Goal: Find specific page/section: Find specific page/section

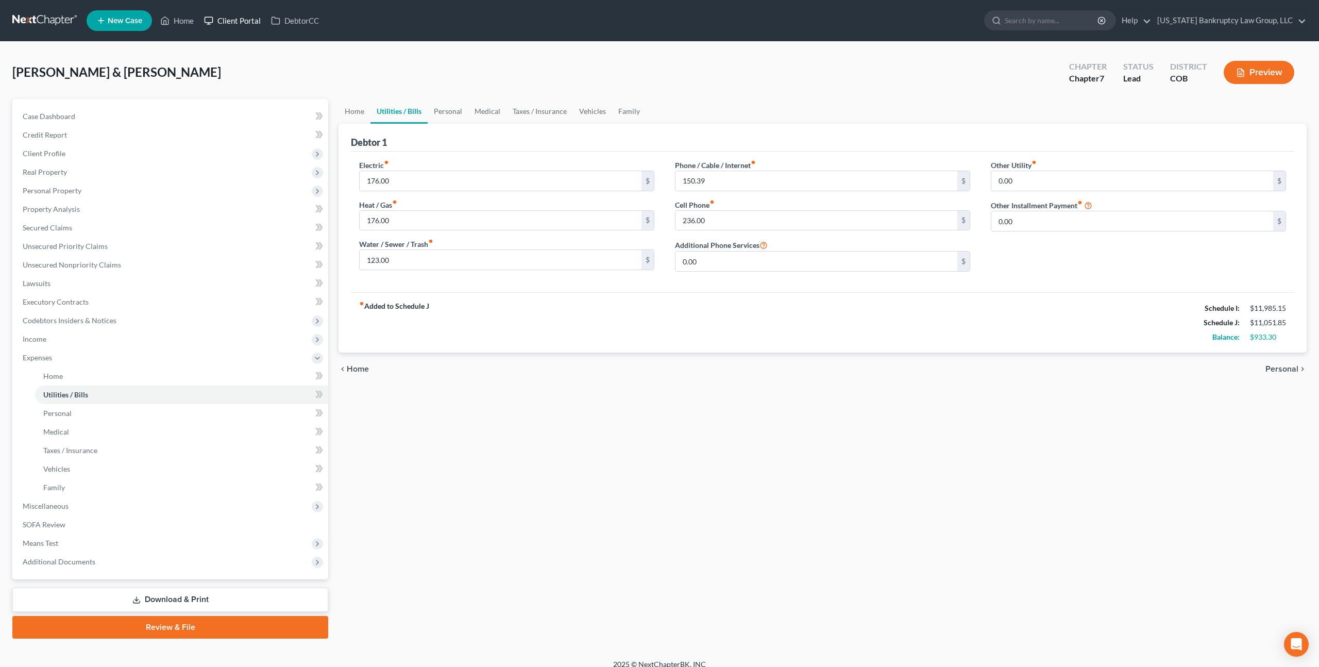
click at [232, 20] on link "Client Portal" at bounding box center [232, 20] width 67 height 19
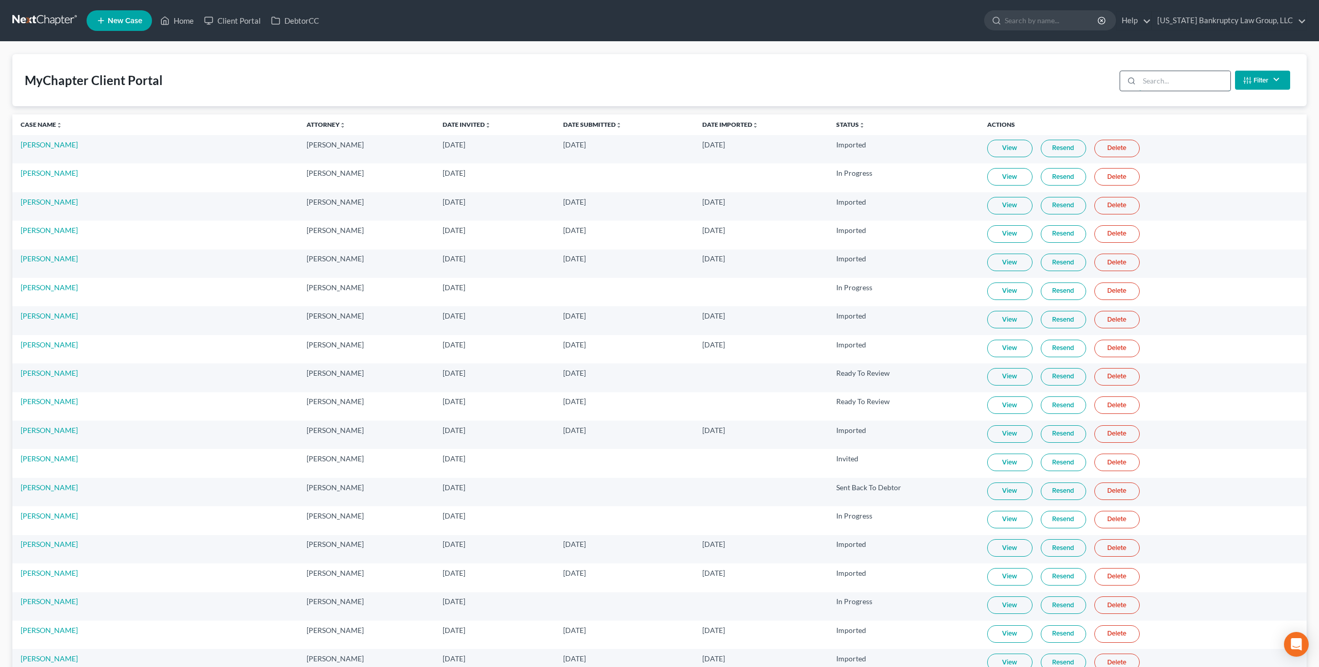
click at [1165, 83] on input "search" at bounding box center [1184, 81] width 91 height 20
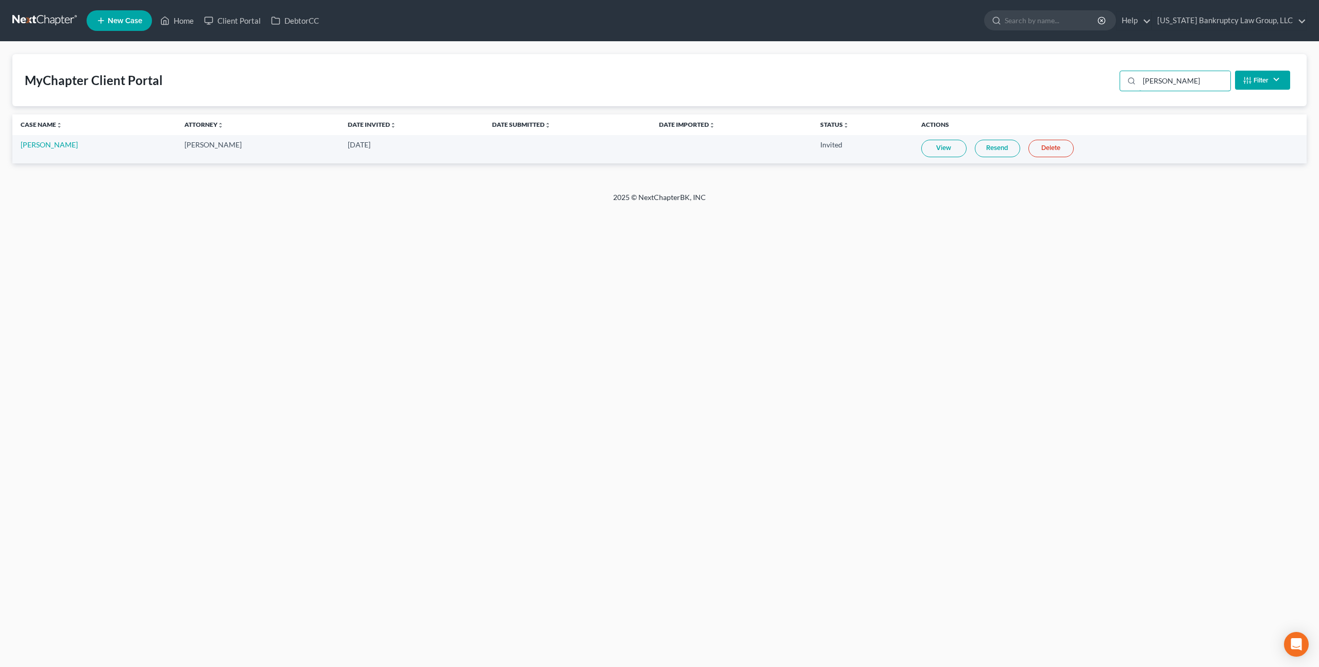
type input "[PERSON_NAME]"
click at [976, 147] on link "Resend" at bounding box center [997, 149] width 45 height 18
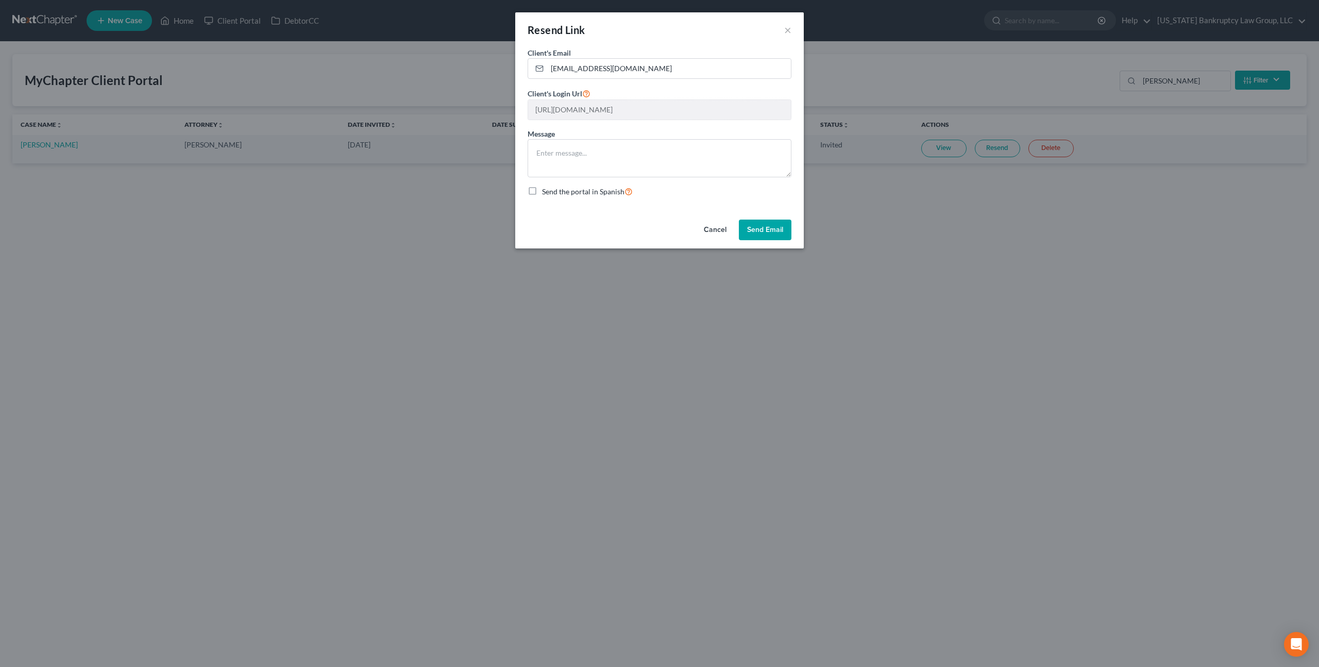
click at [760, 230] on button "Send Email" at bounding box center [765, 229] width 53 height 21
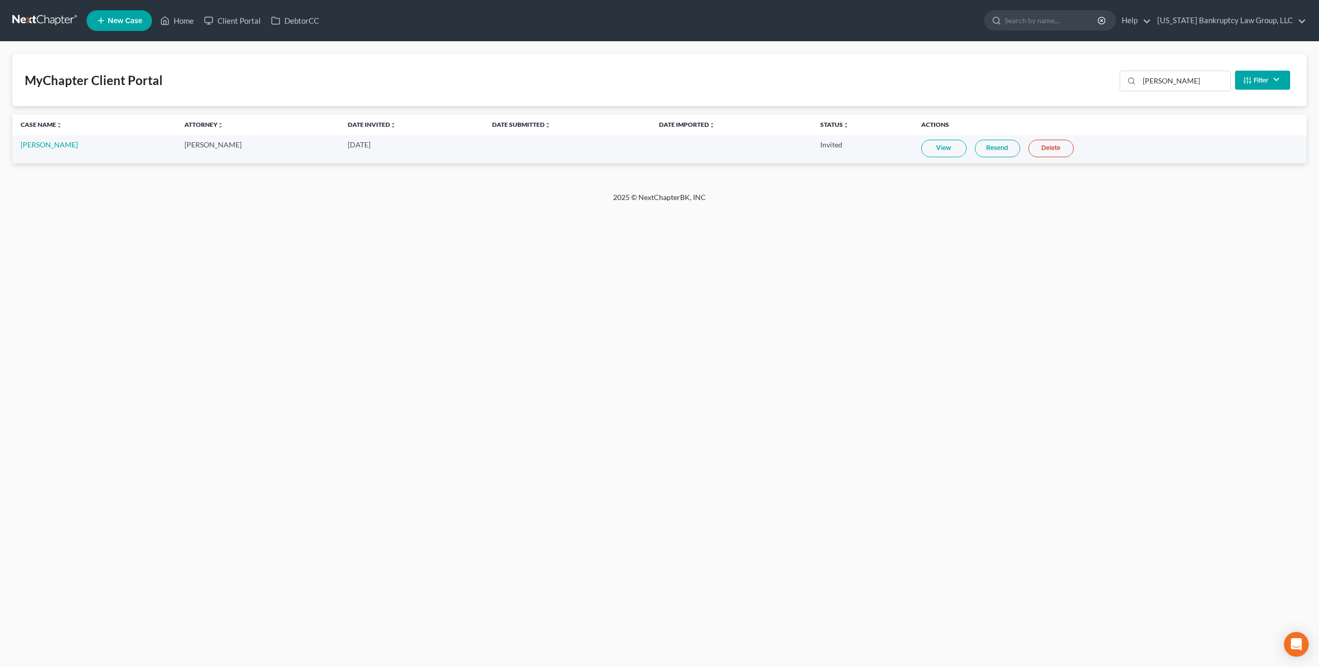
click at [44, 15] on link at bounding box center [45, 20] width 66 height 19
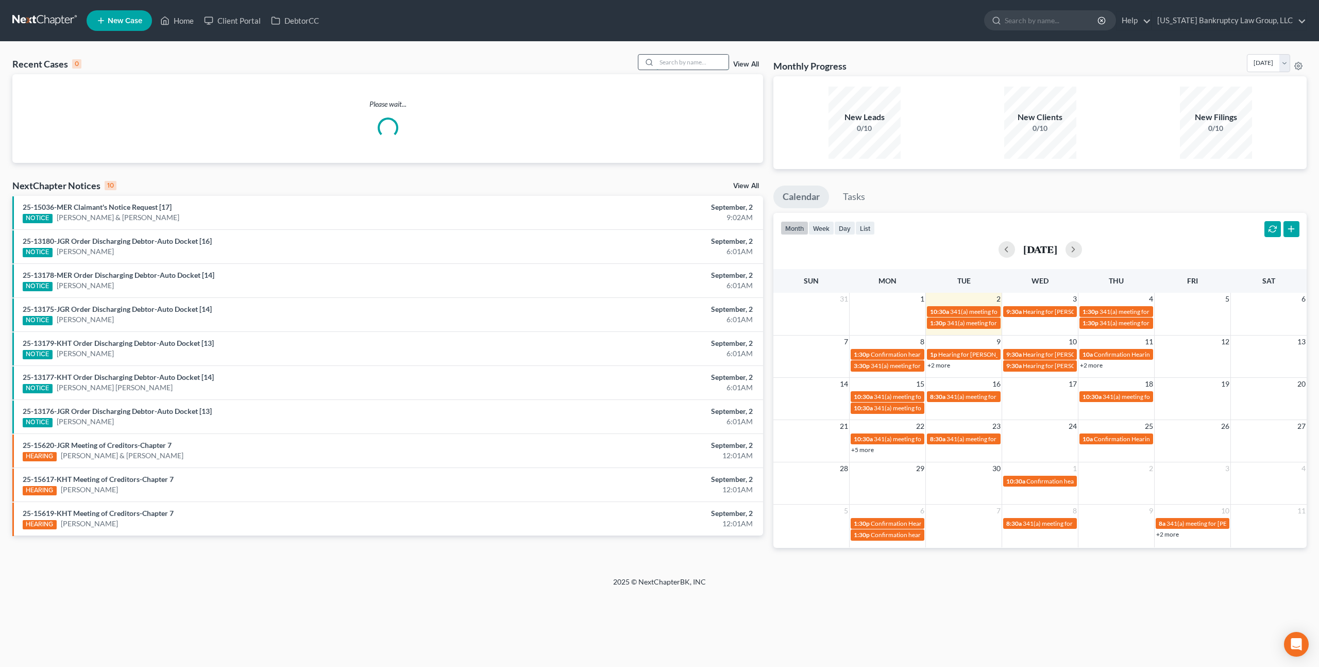
click at [664, 61] on input "search" at bounding box center [692, 62] width 72 height 15
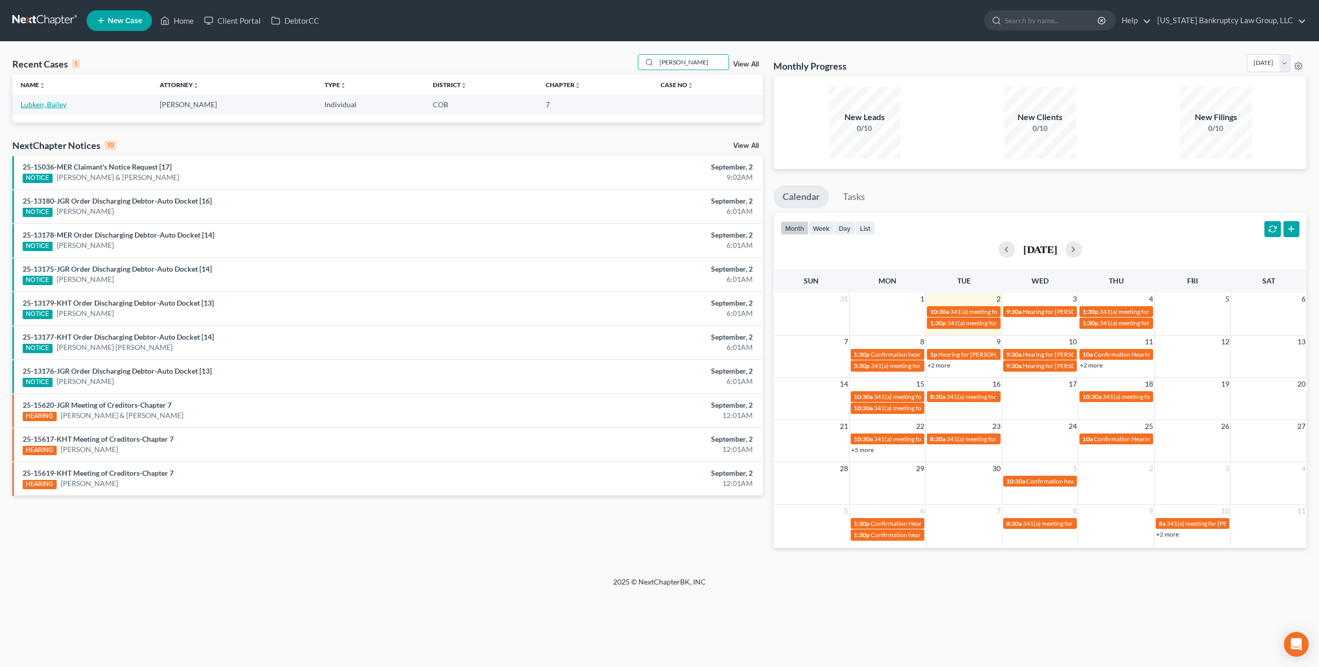
type input "lubken"
click at [42, 105] on link "Lubken, Bailey" at bounding box center [44, 104] width 46 height 9
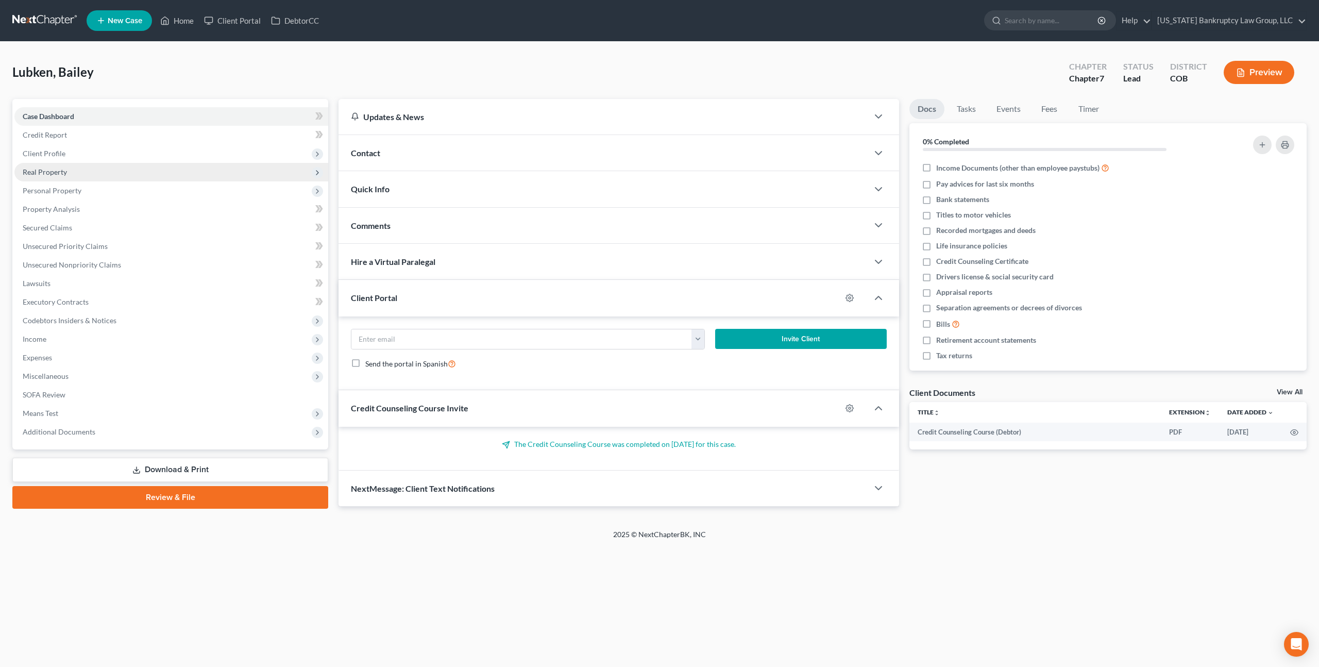
click at [58, 176] on span "Real Property" at bounding box center [45, 171] width 44 height 9
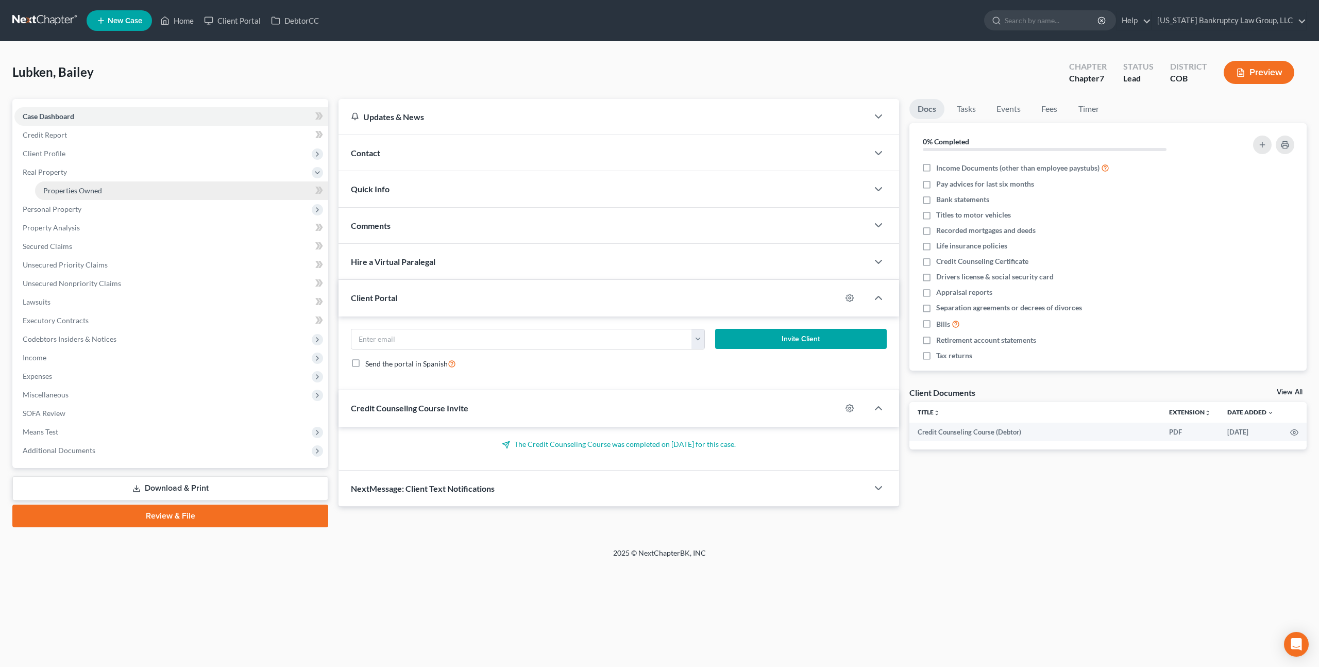
click at [65, 189] on span "Properties Owned" at bounding box center [72, 190] width 59 height 9
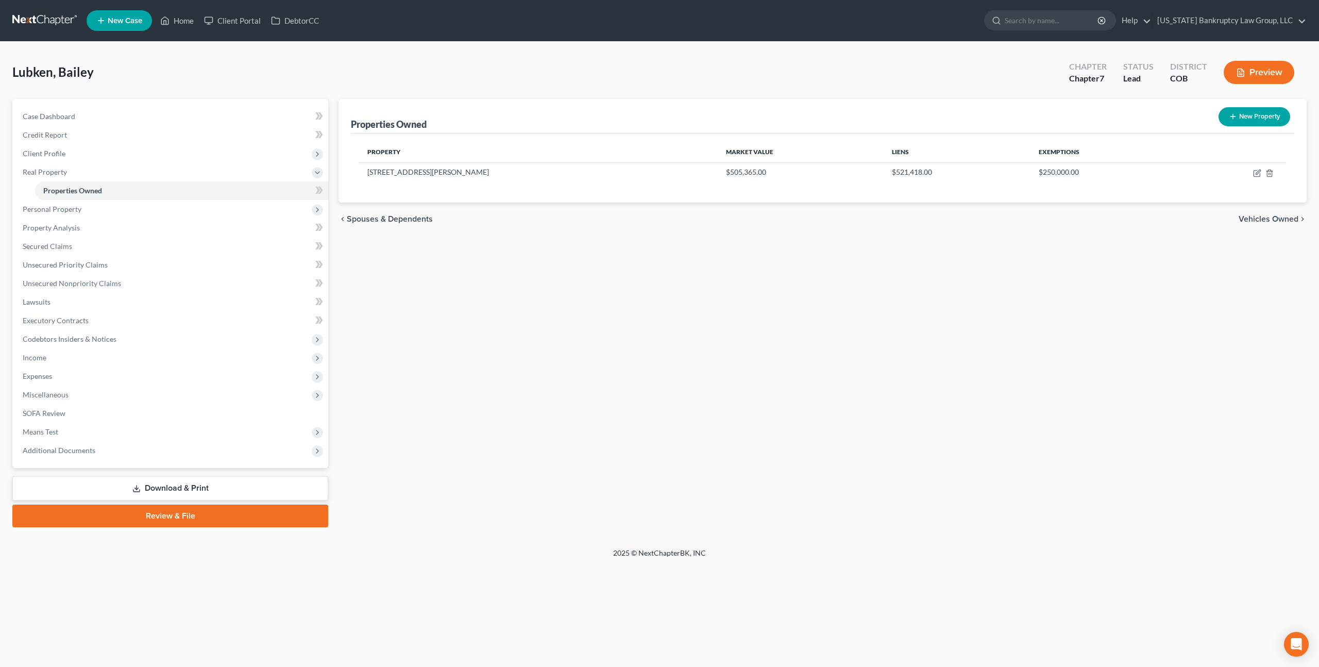
click at [62, 23] on link at bounding box center [45, 20] width 66 height 19
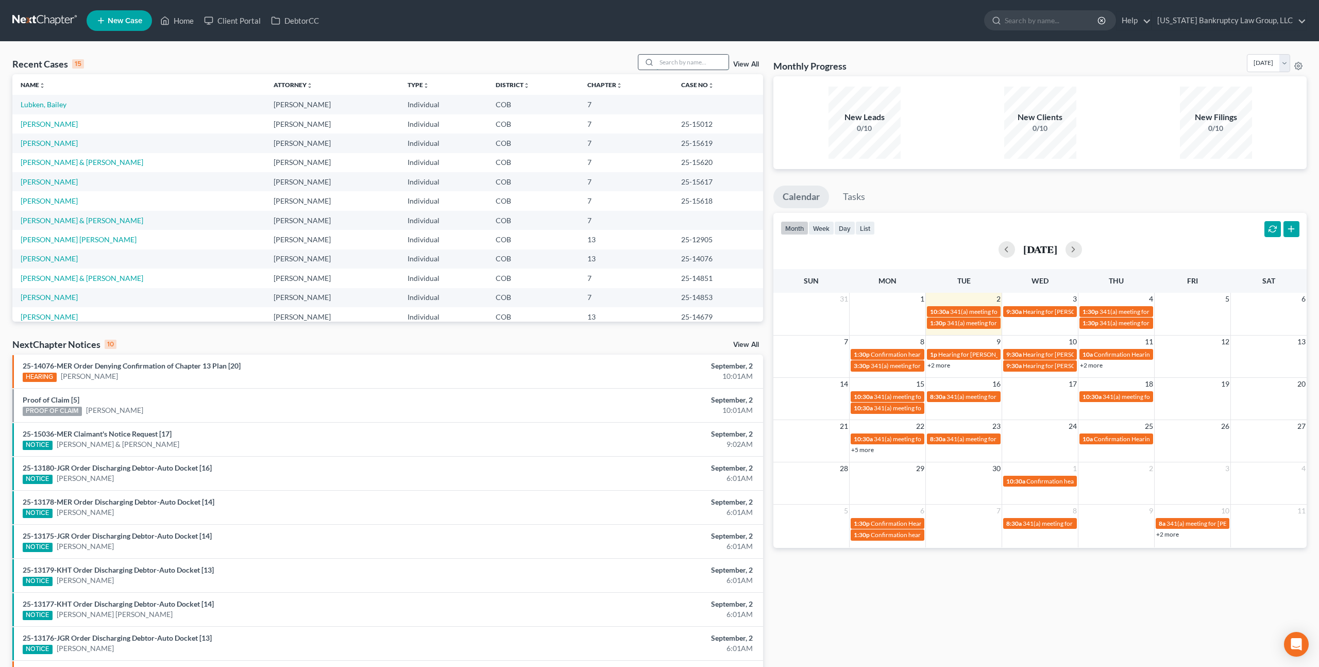
click at [679, 63] on input "search" at bounding box center [692, 62] width 72 height 15
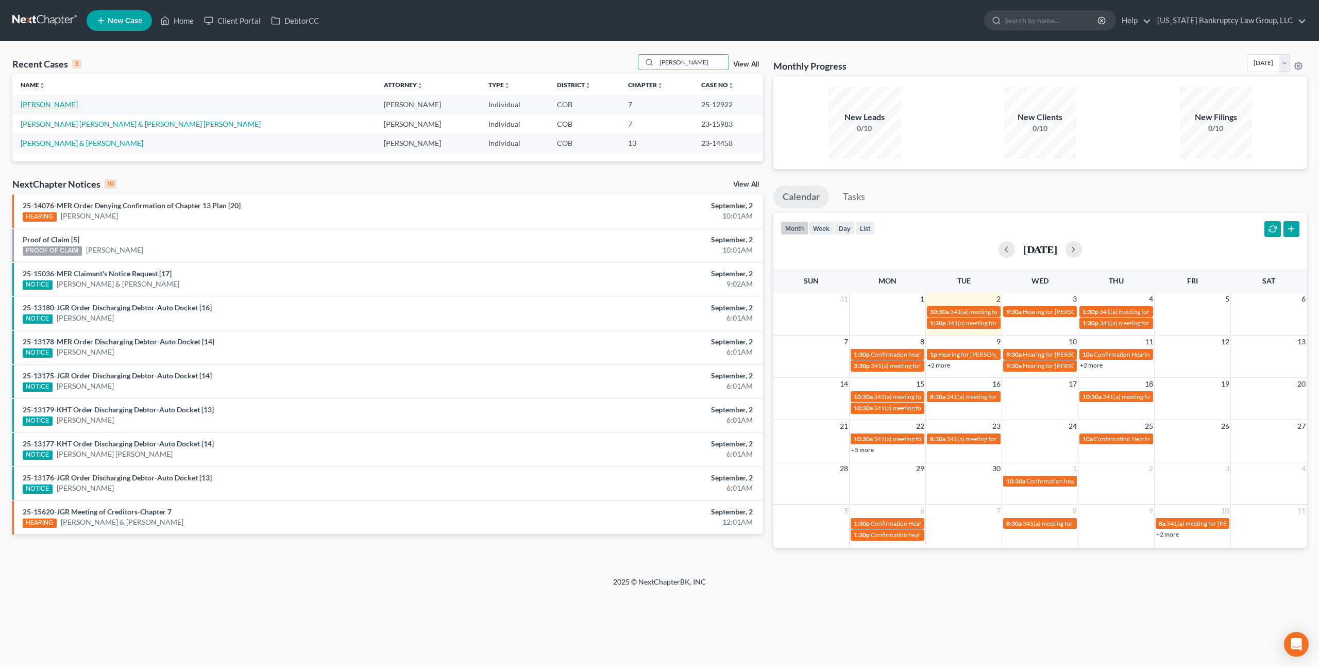
type input "montes"
click at [50, 105] on link "Montes, Edgardo" at bounding box center [49, 104] width 57 height 9
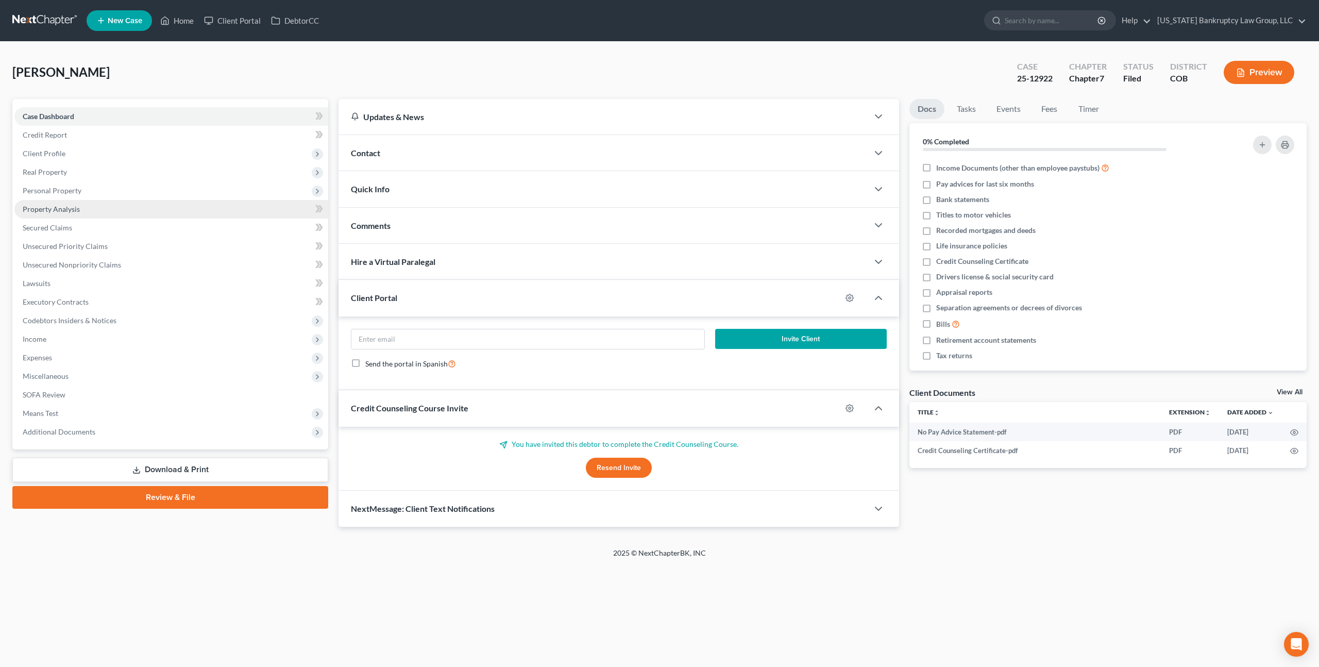
click at [69, 210] on span "Property Analysis" at bounding box center [51, 208] width 57 height 9
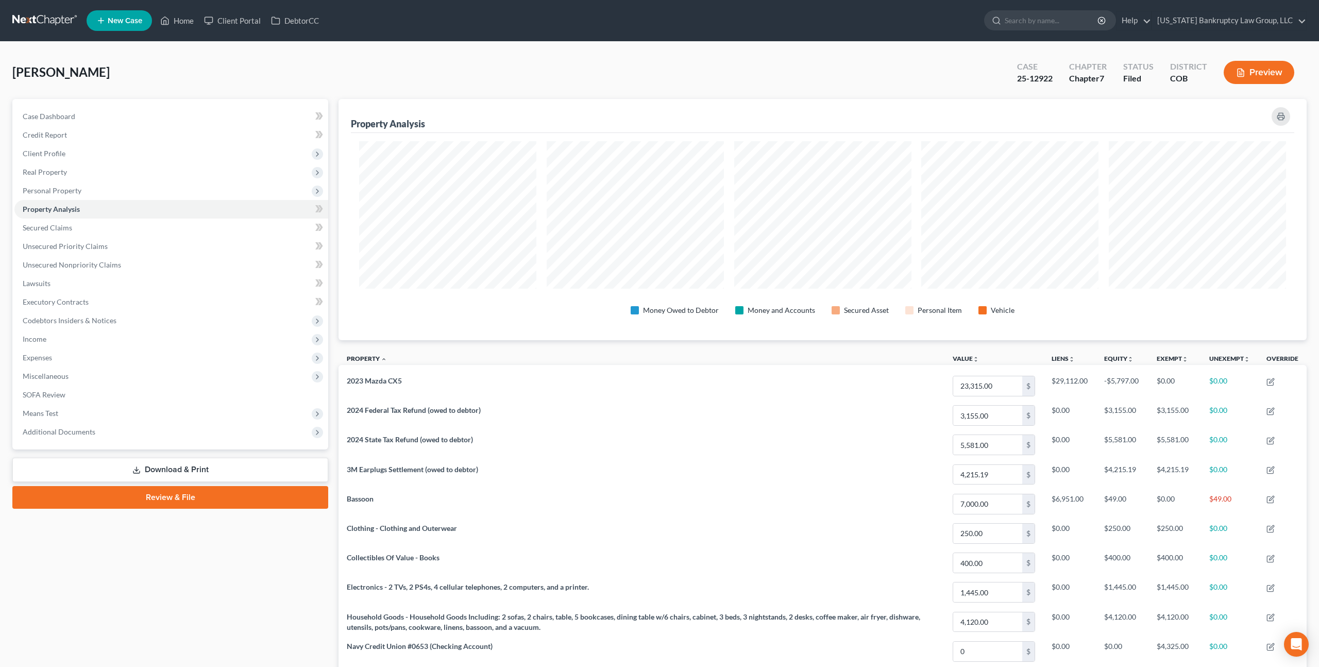
click at [52, 19] on link at bounding box center [45, 20] width 66 height 19
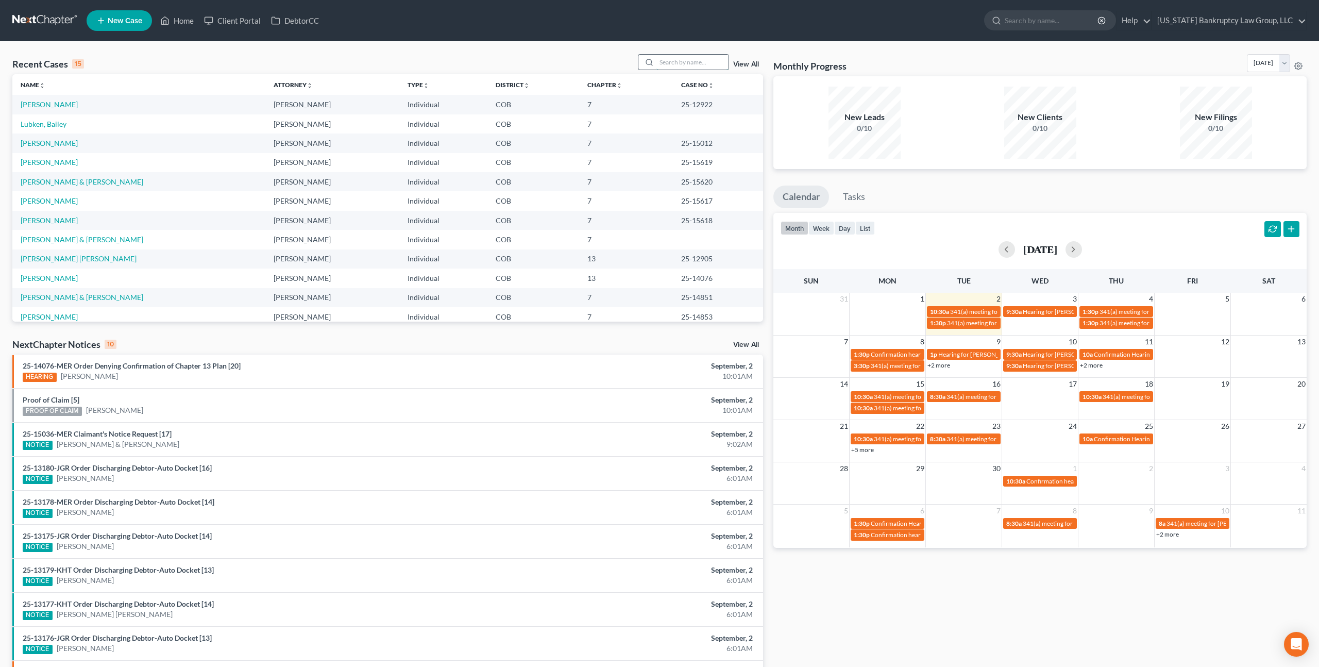
click at [690, 59] on input "search" at bounding box center [692, 62] width 72 height 15
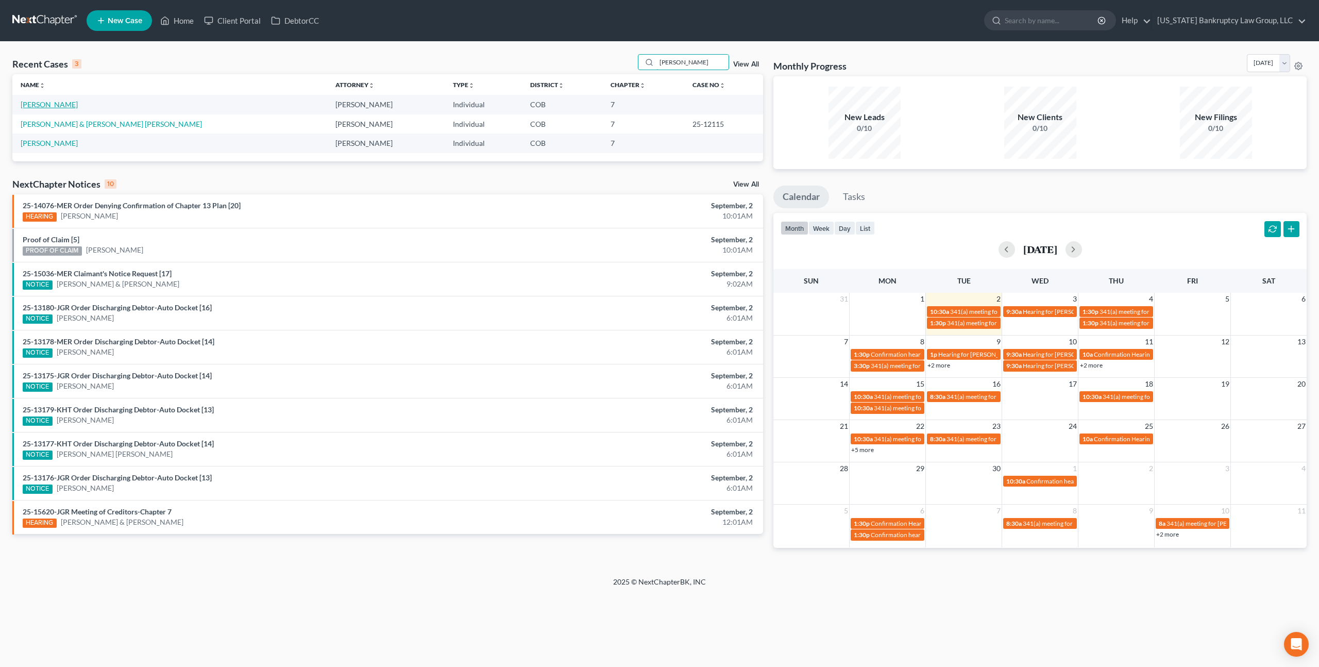
type input "valdez"
click at [64, 105] on link "Valdez, Roberta" at bounding box center [49, 104] width 57 height 9
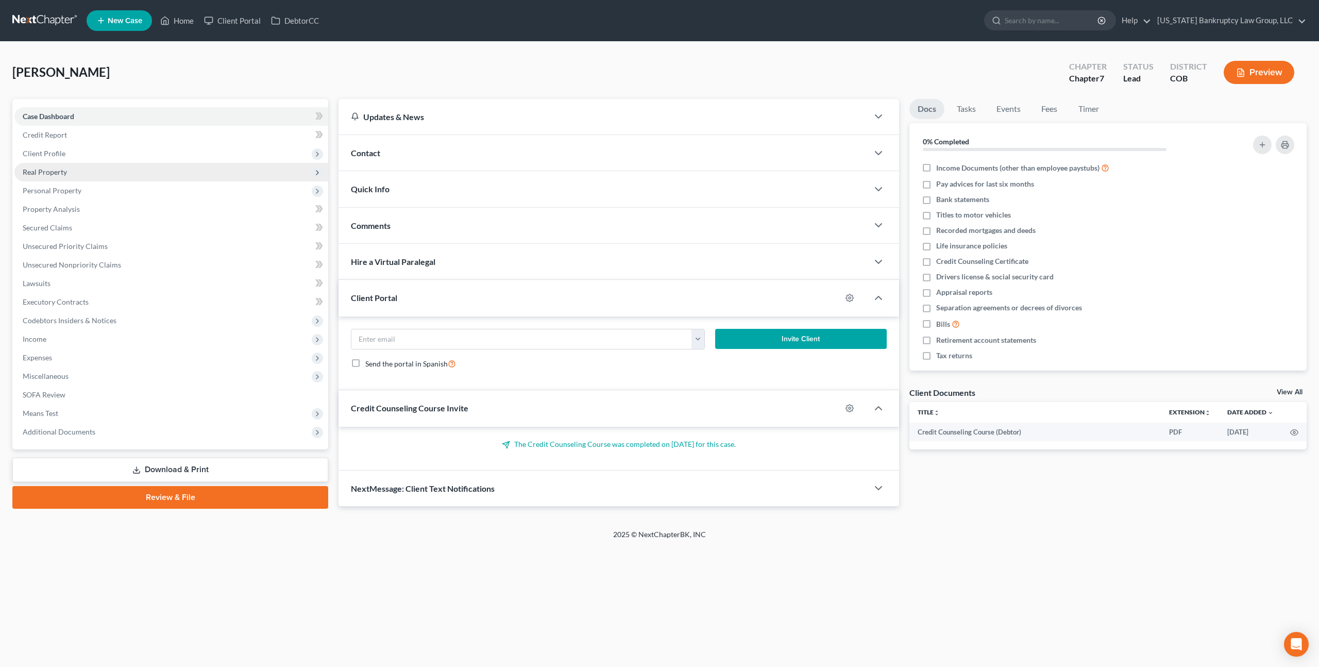
click at [73, 169] on span "Real Property" at bounding box center [171, 172] width 314 height 19
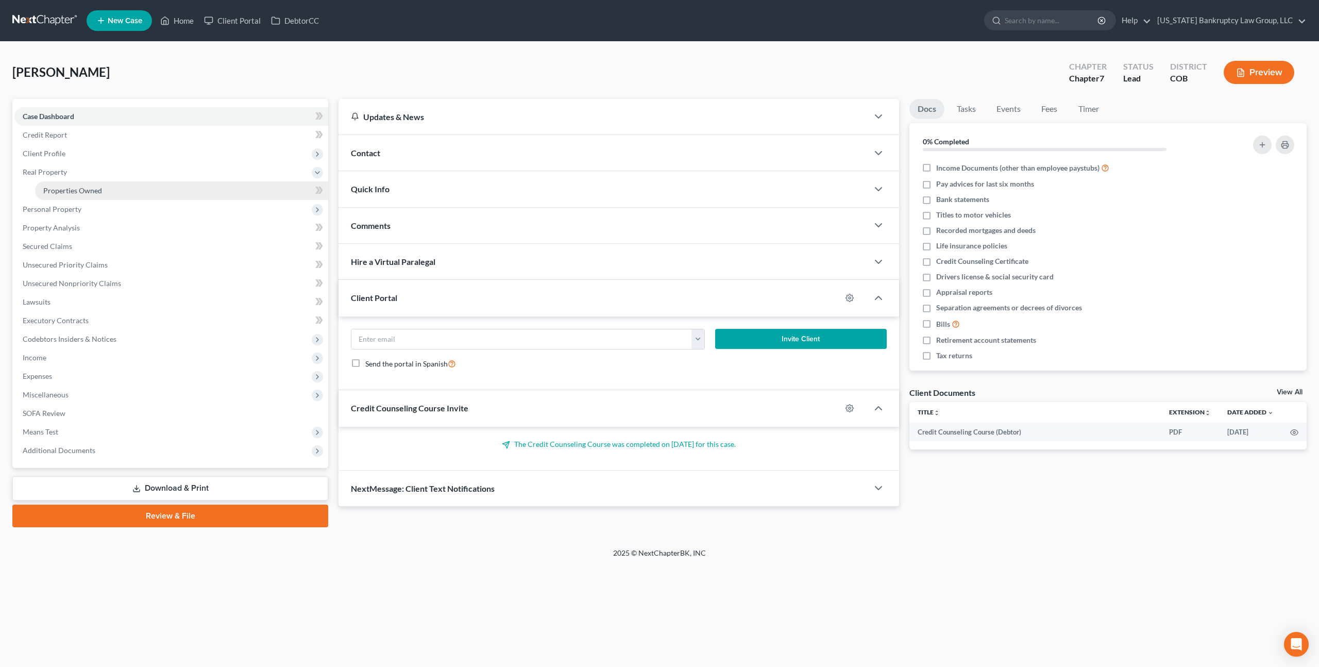
click at [75, 193] on span "Properties Owned" at bounding box center [72, 190] width 59 height 9
